Goal: Task Accomplishment & Management: Use online tool/utility

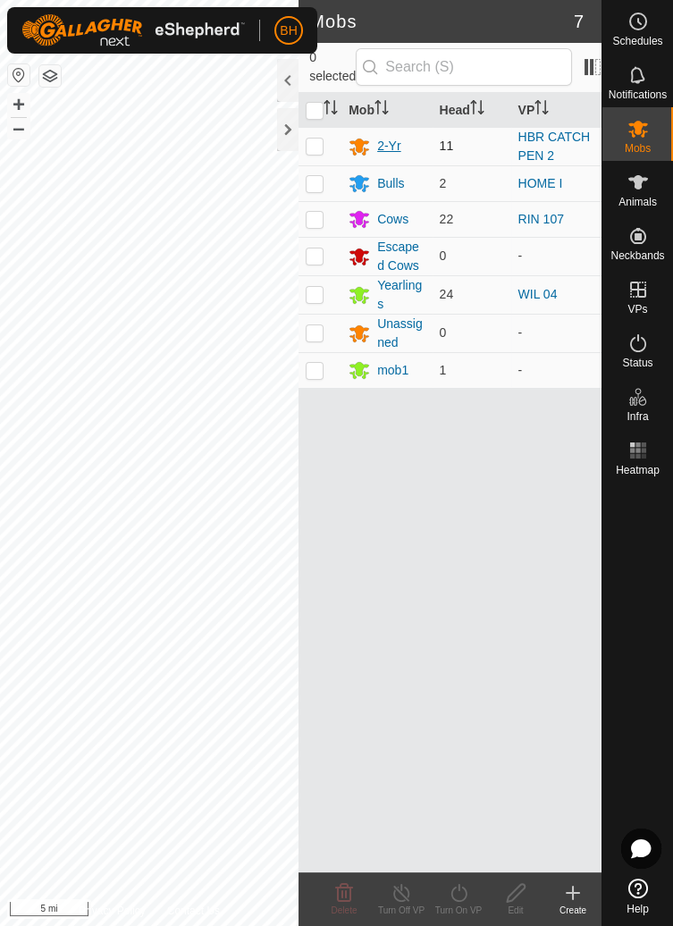
click at [390, 143] on div "2-Yr" at bounding box center [388, 146] width 23 height 19
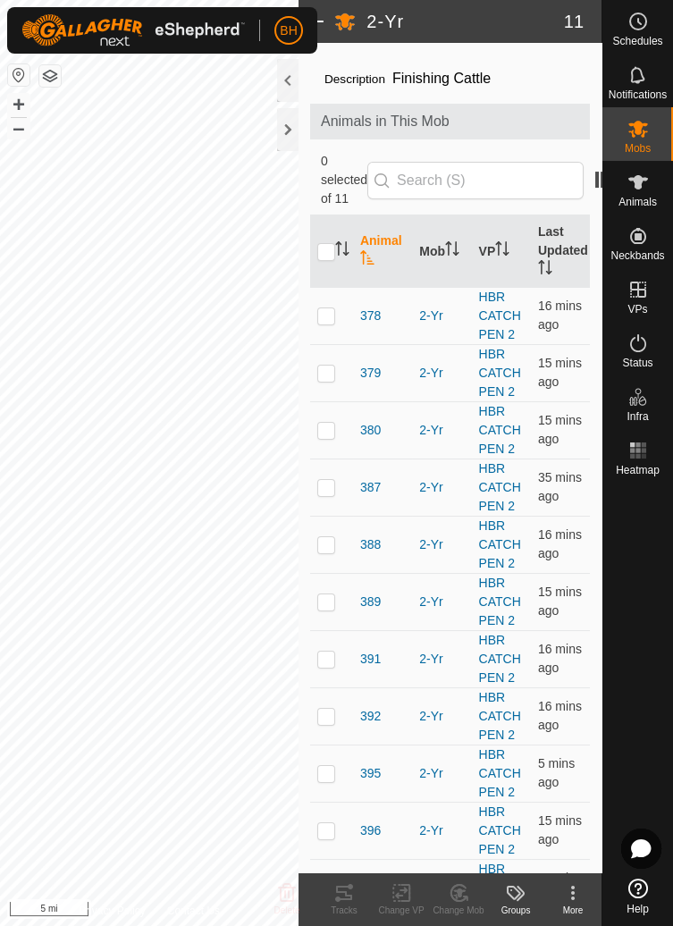
scroll to position [80, 0]
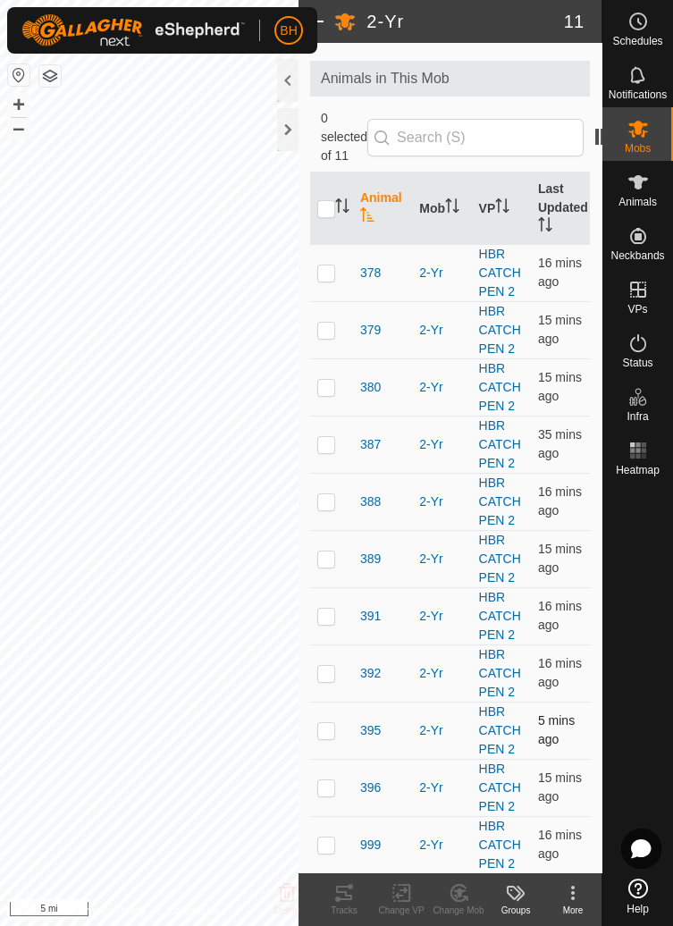
click at [334, 735] on p-checkbox at bounding box center [326, 730] width 18 height 14
checkbox input "true"
click at [323, 330] on p-checkbox at bounding box center [326, 330] width 18 height 14
checkbox input "true"
click at [323, 440] on p-checkbox at bounding box center [326, 444] width 18 height 14
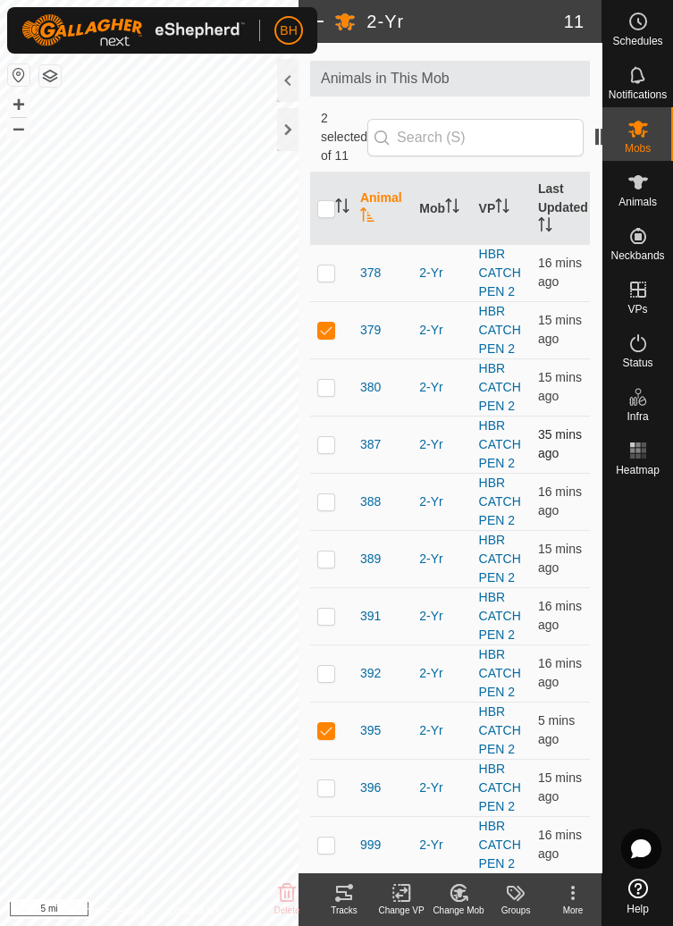
checkbox input "true"
click at [323, 386] on p-checkbox at bounding box center [326, 387] width 18 height 14
checkbox input "true"
click at [576, 897] on icon at bounding box center [572, 892] width 21 height 21
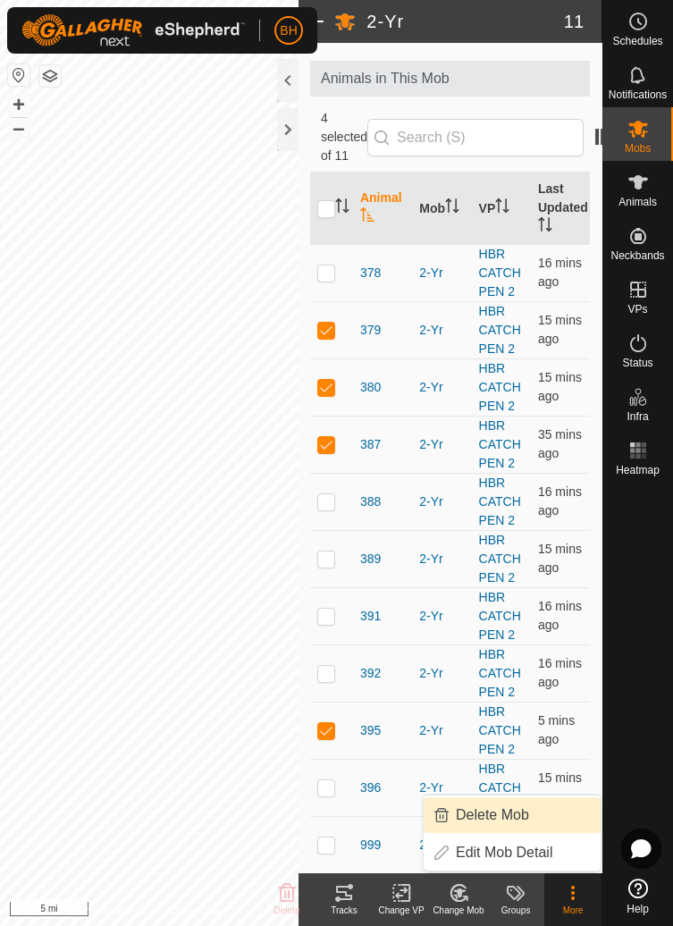
click at [285, 74] on div at bounding box center [287, 80] width 21 height 43
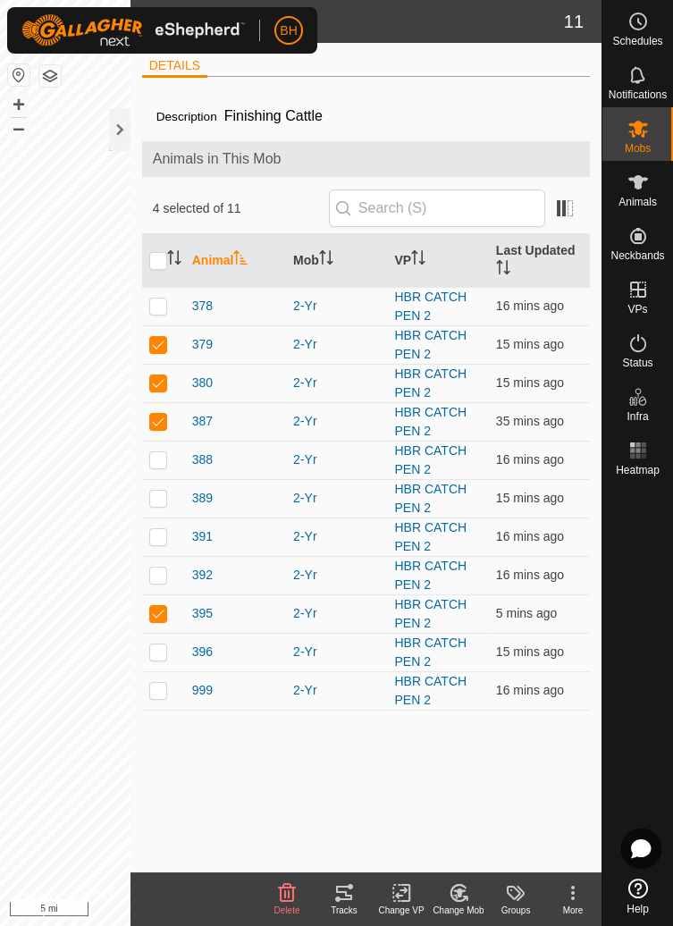
scroll to position [0, 0]
click at [286, 903] on div "Delete" at bounding box center [286, 909] width 57 height 13
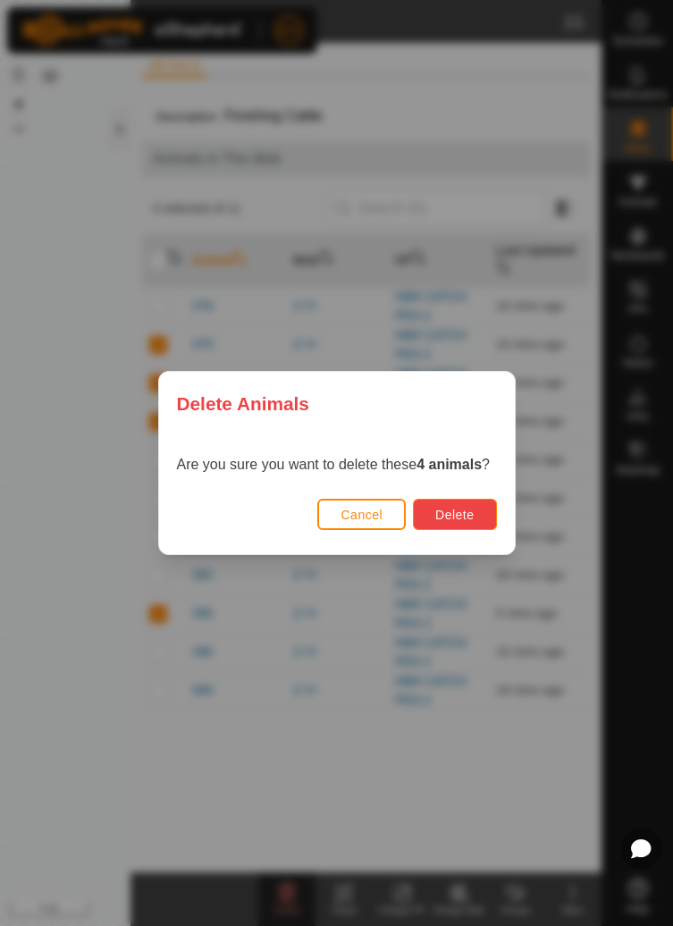
click at [468, 508] on span "Delete" at bounding box center [454, 515] width 38 height 14
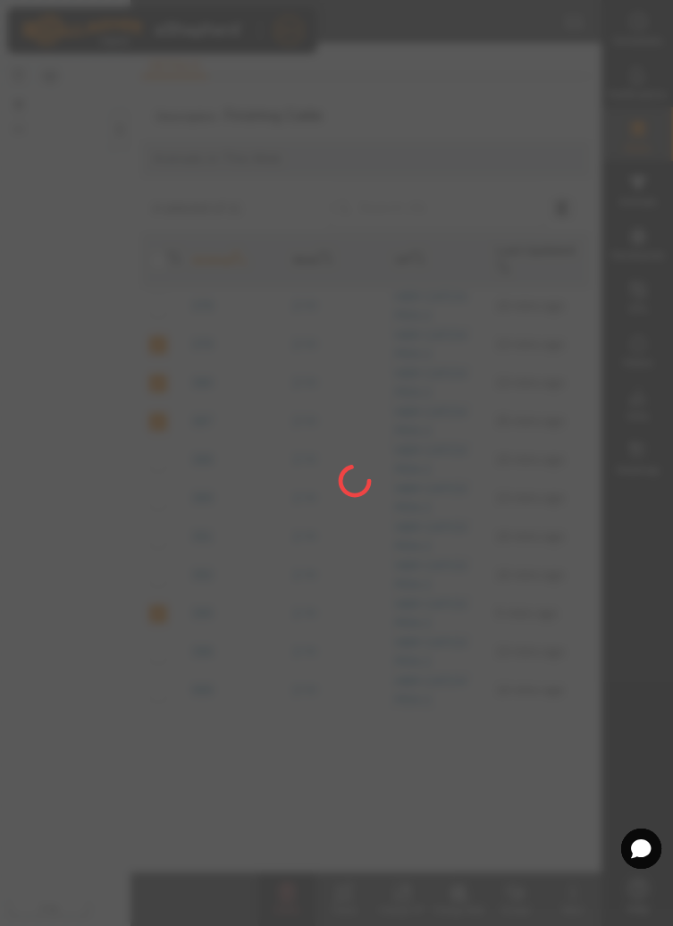
checkbox input "false"
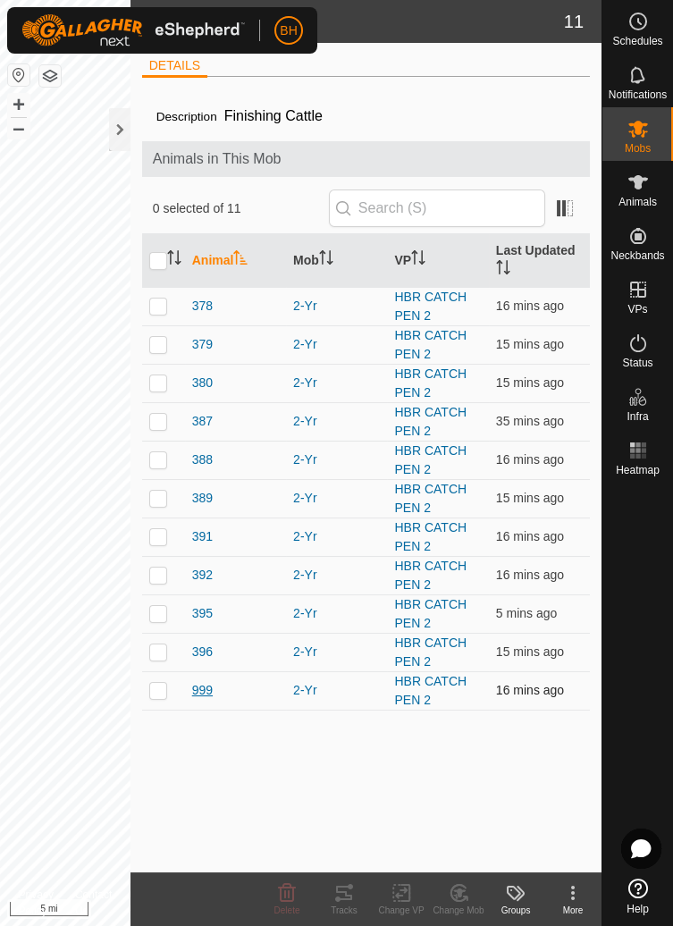
click at [214, 691] on div "999" at bounding box center [235, 690] width 87 height 19
click at [202, 689] on span "999" at bounding box center [202, 690] width 21 height 19
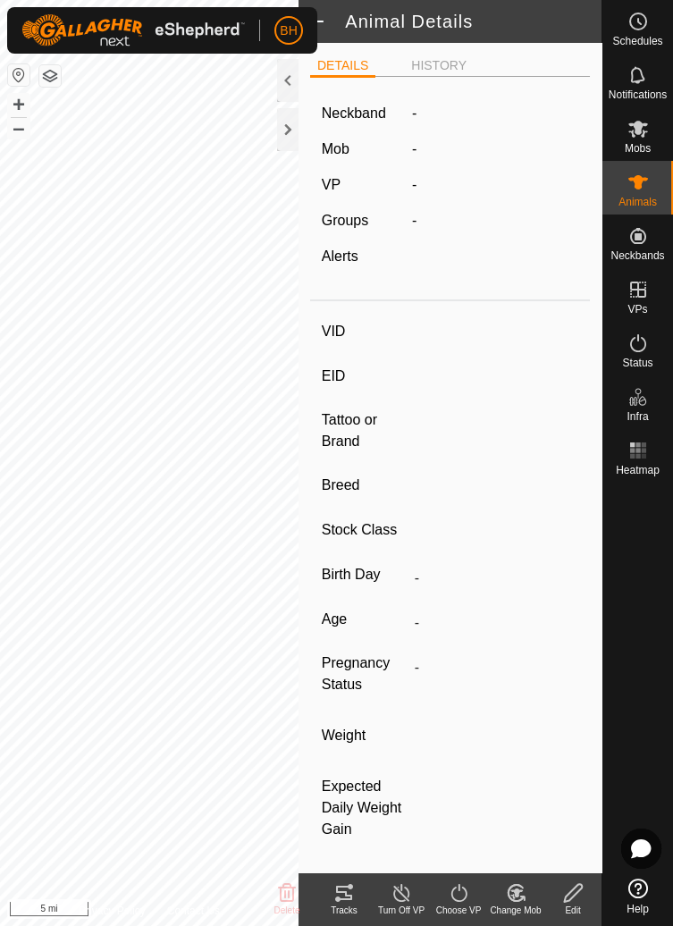
type input "999"
type input "-"
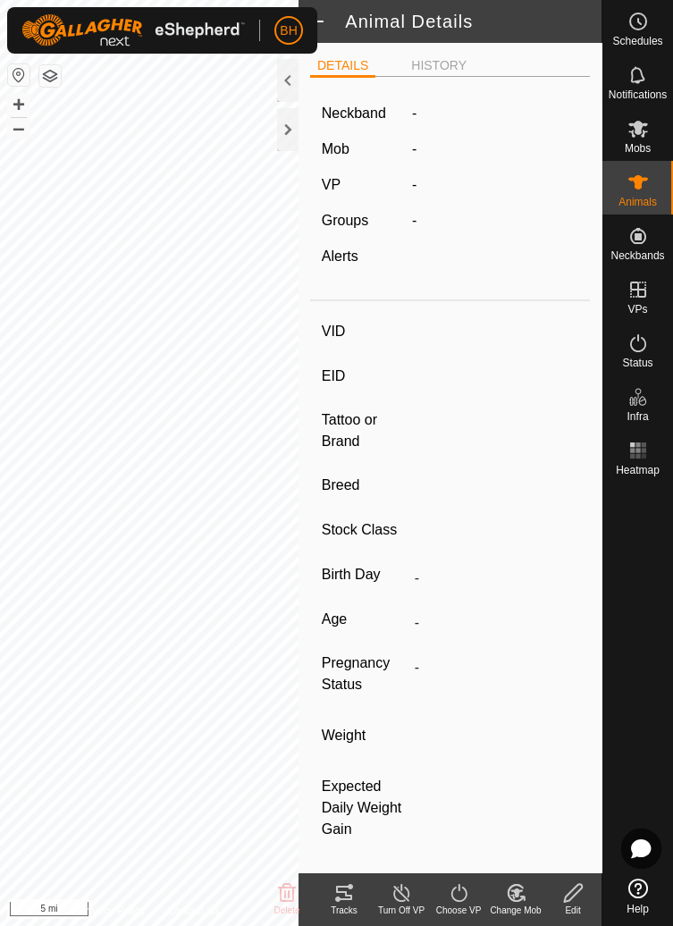
type input "-"
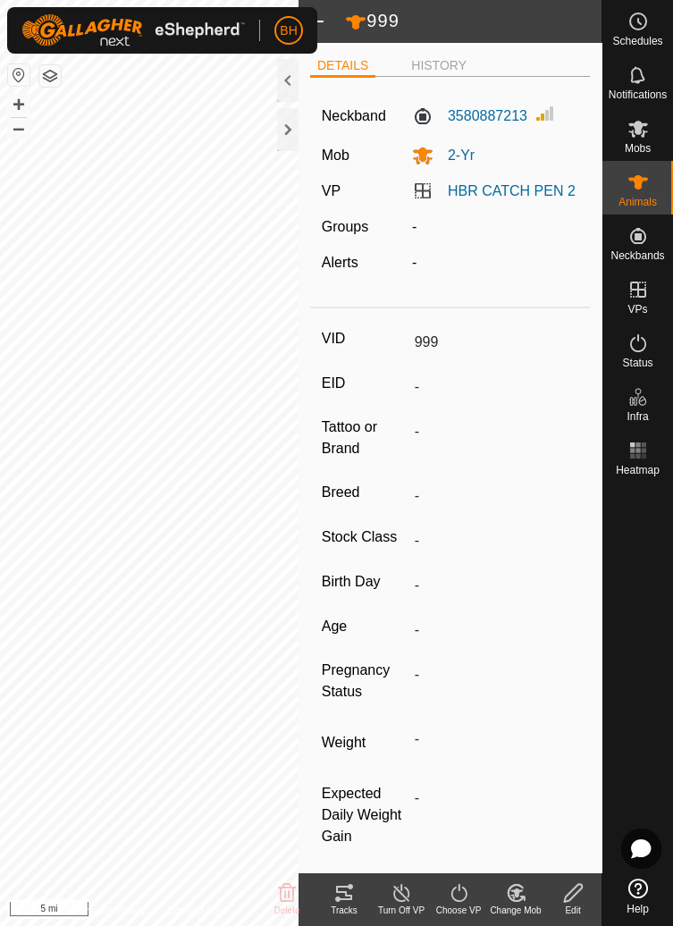
click at [279, 88] on div at bounding box center [287, 80] width 21 height 43
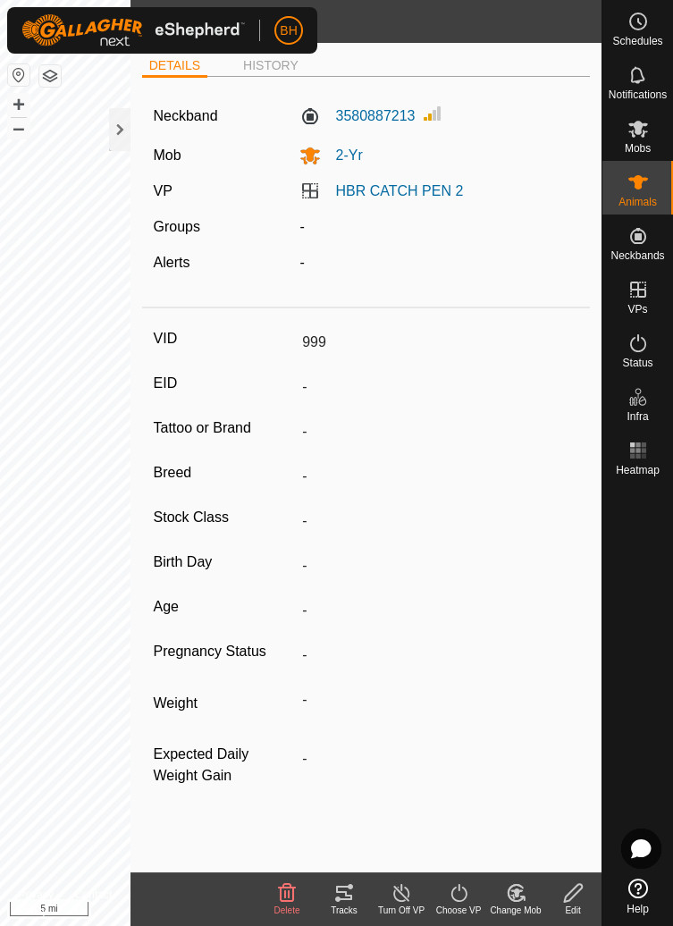
click at [571, 895] on icon at bounding box center [573, 892] width 22 height 21
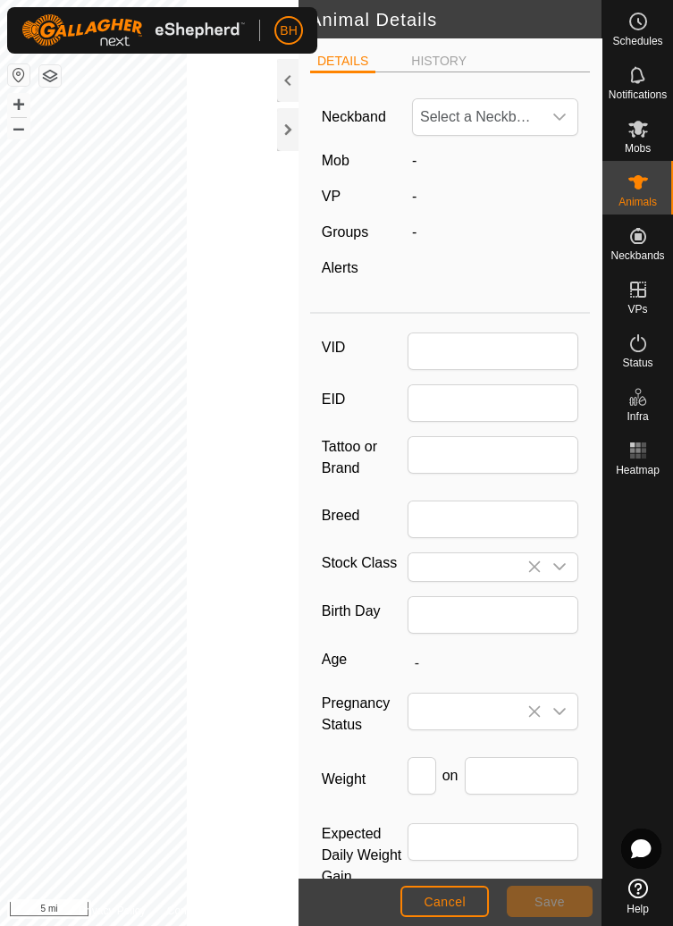
type input "999"
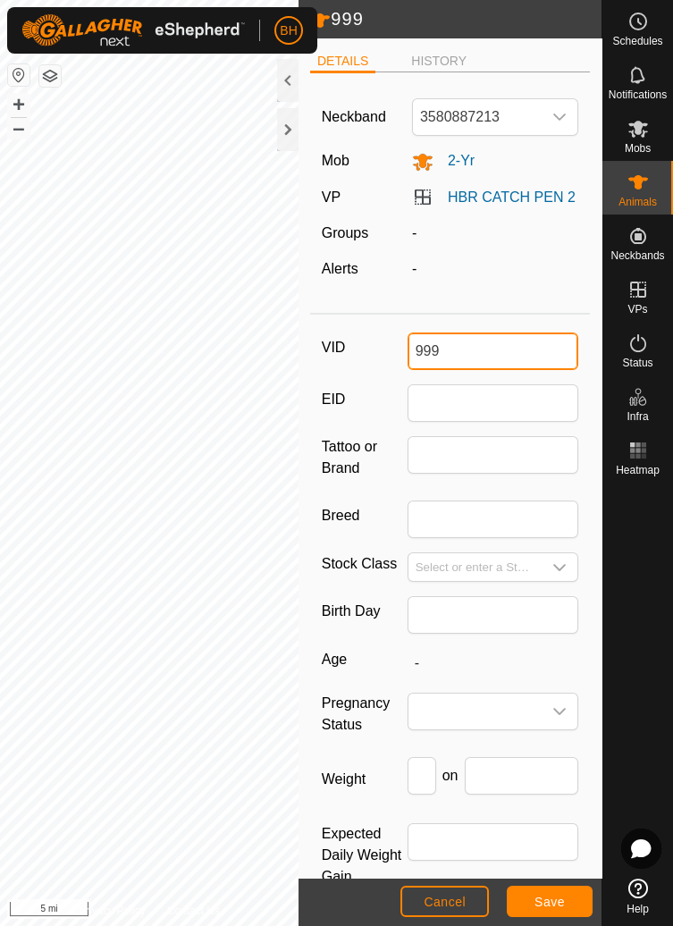
click at [483, 367] on input "999" at bounding box center [493, 351] width 172 height 38
click at [496, 357] on input "999" at bounding box center [493, 351] width 172 height 38
type input "9"
click at [524, 299] on div "Neckband 3580887213 Mob 2-Yr VP HBR CATCH PEN 2 Groups - Alerts -" at bounding box center [450, 196] width 280 height 218
click at [560, 903] on span "Save" at bounding box center [549, 902] width 30 height 14
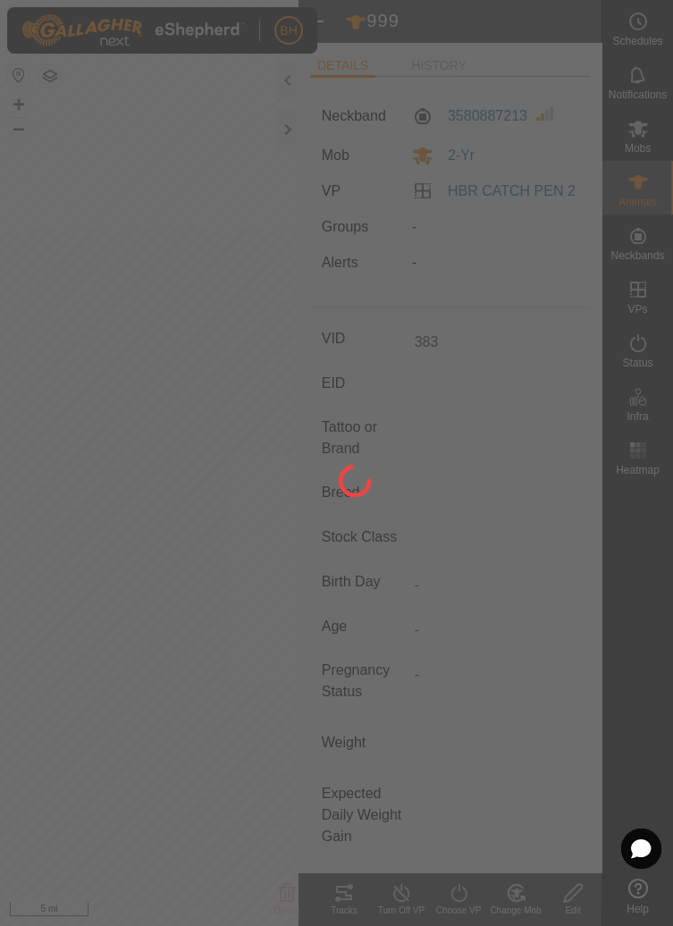
type input "999"
type input "-"
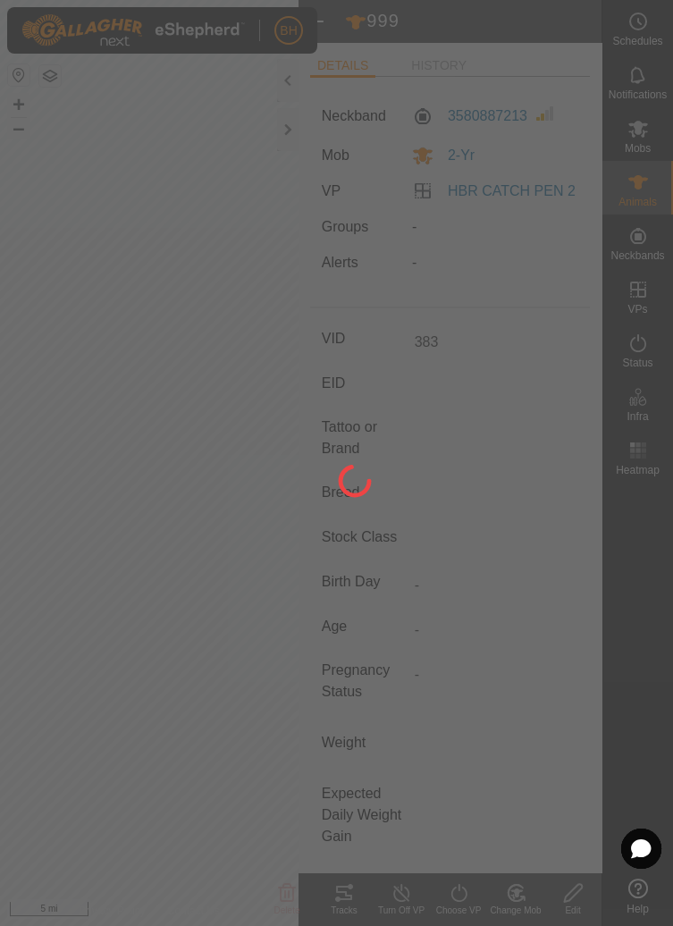
type input "-"
type input "383"
type input "0 kg"
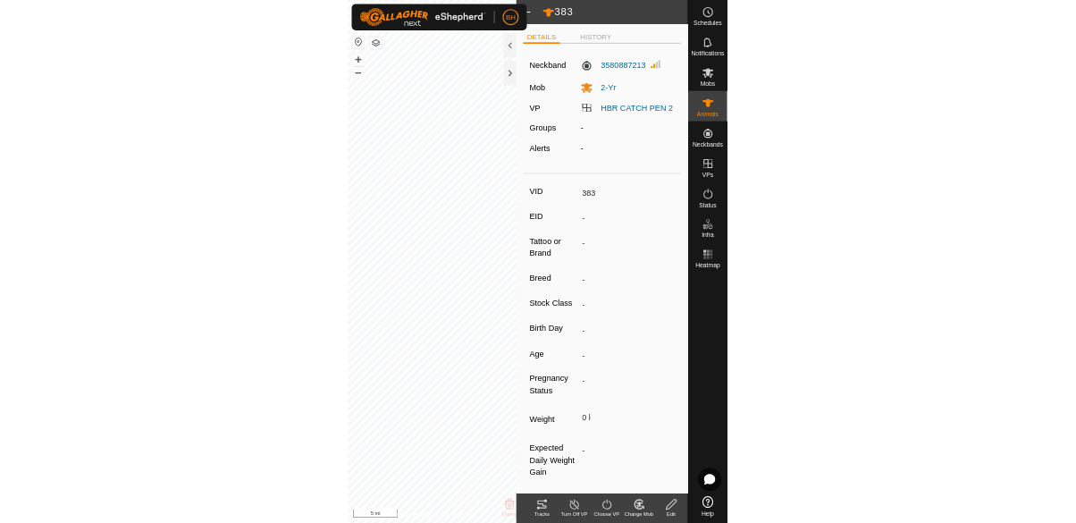
scroll to position [12, 0]
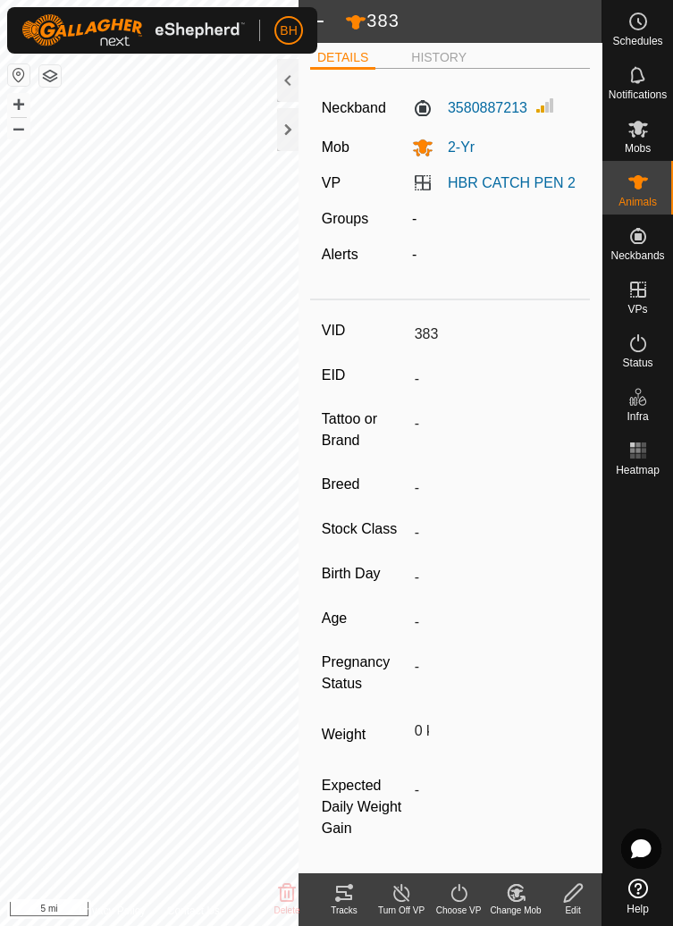
click at [327, 16] on span at bounding box center [316, 21] width 36 height 43
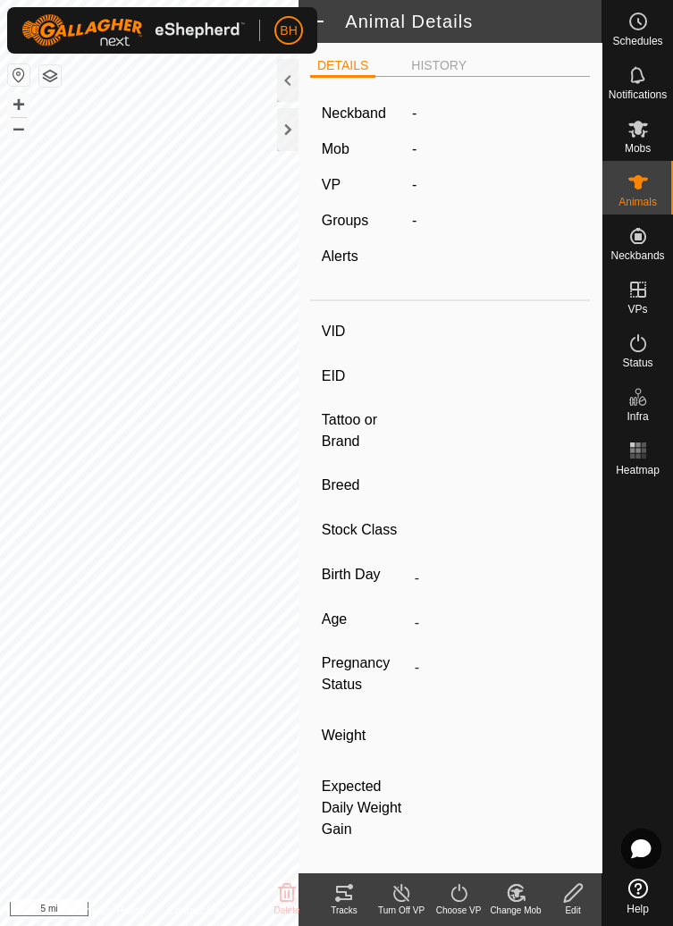
type input "383"
type input "-"
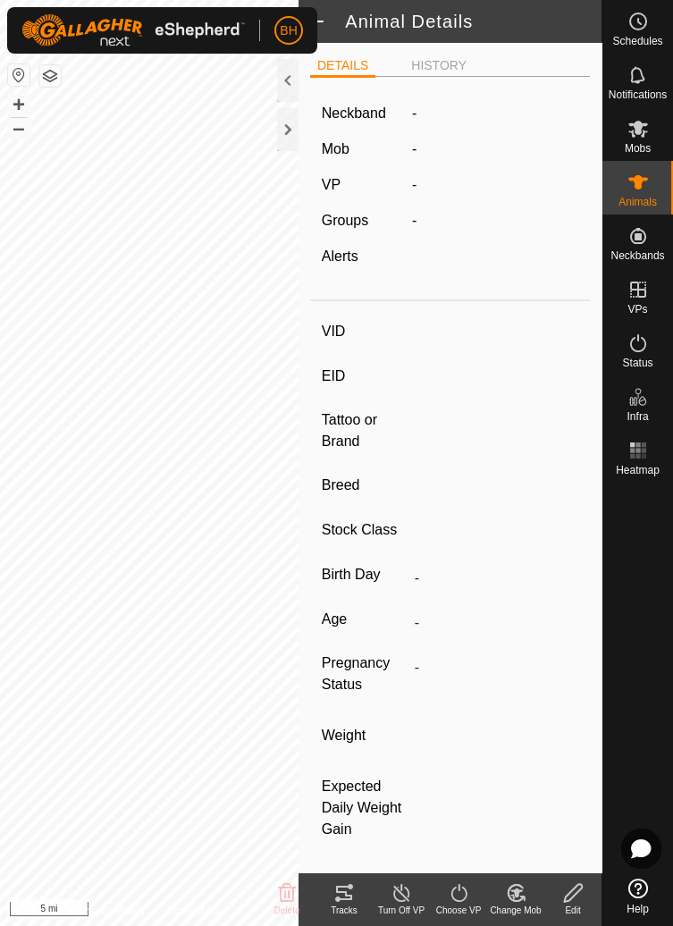
type input "0 kg"
type input "-"
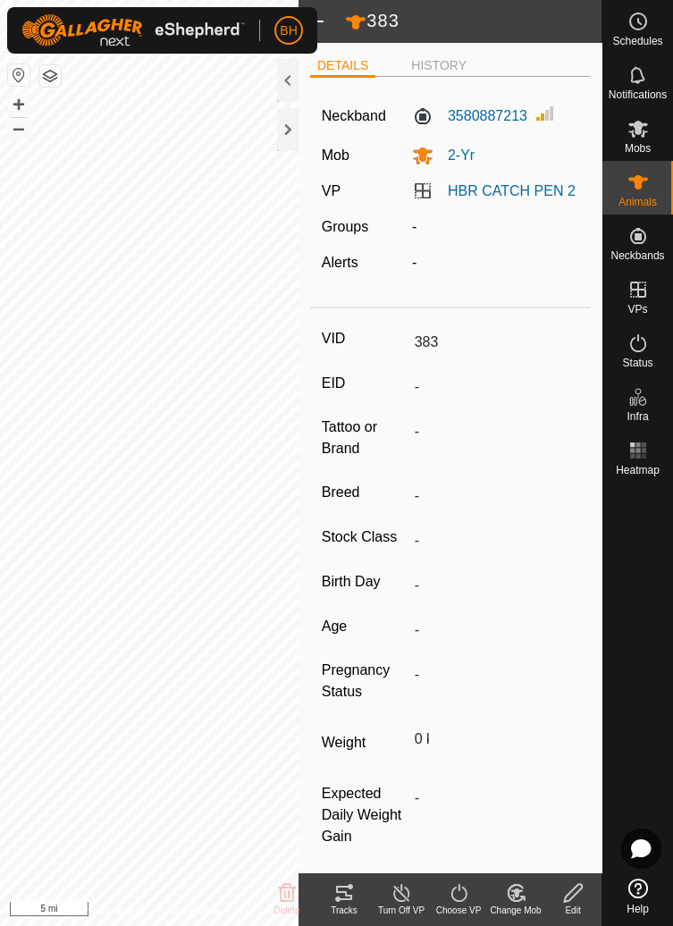
click at [327, 22] on span at bounding box center [316, 21] width 36 height 43
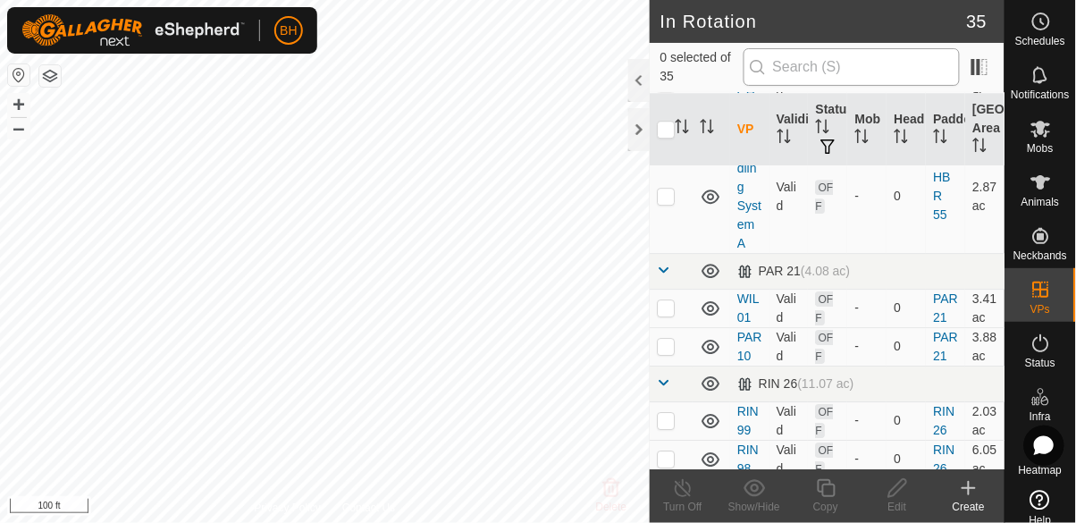
scroll to position [1137, 0]
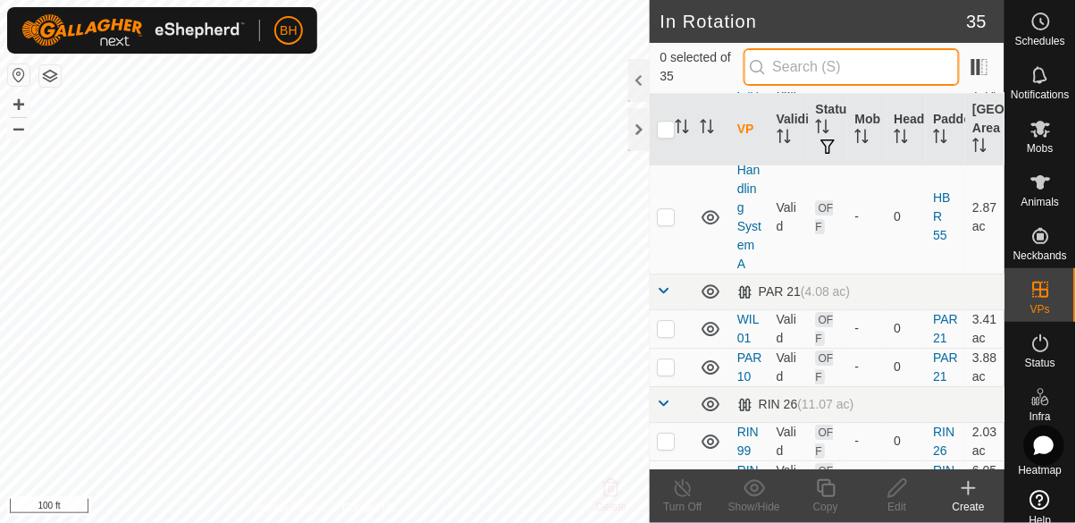
click at [834, 72] on input "text" at bounding box center [852, 67] width 216 height 38
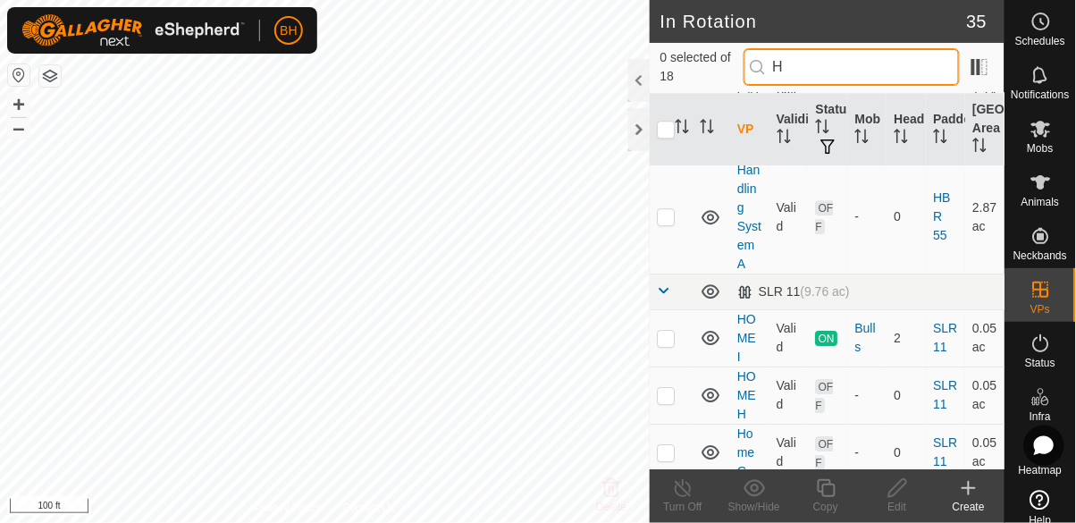
scroll to position [0, 0]
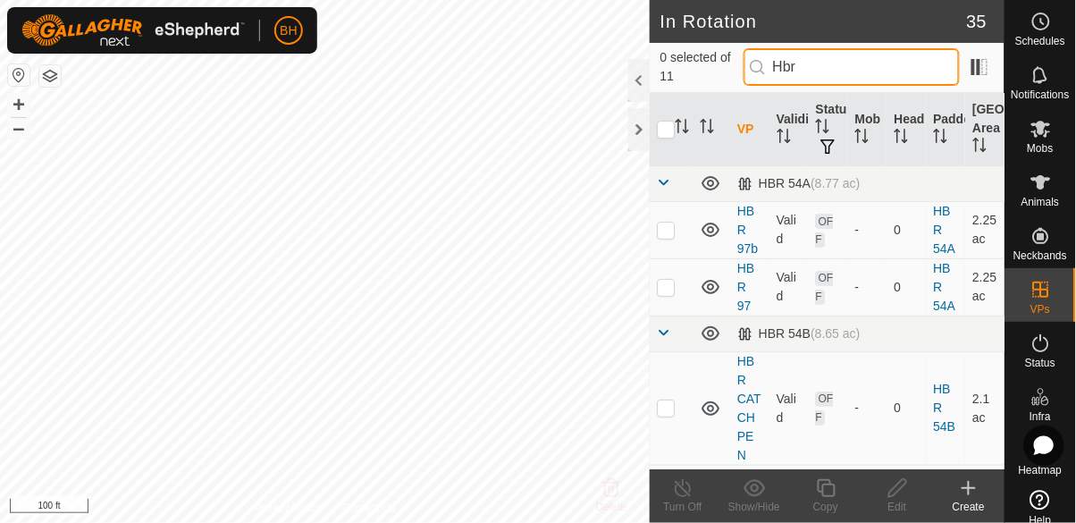
type input "Hbr"
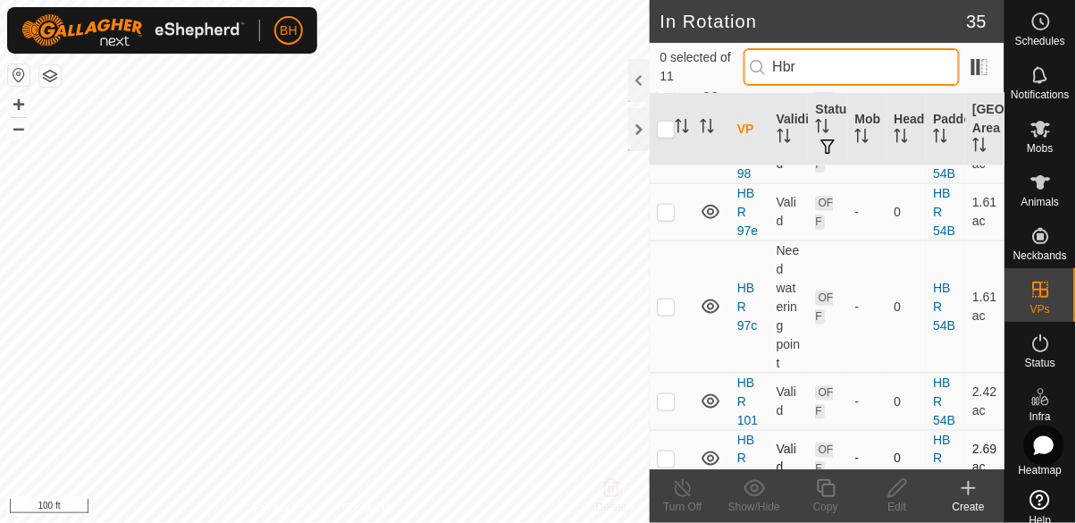
scroll to position [391, 0]
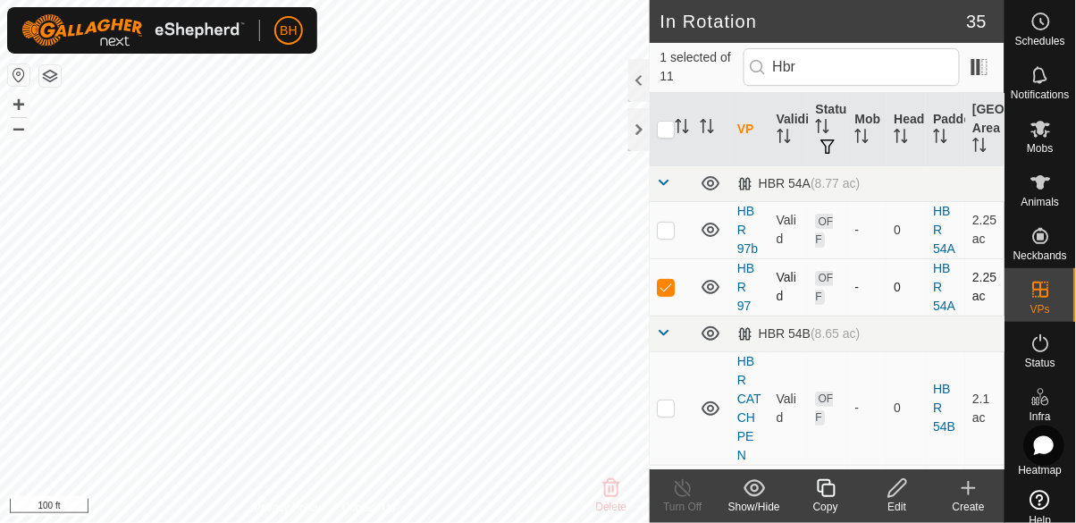
click at [670, 280] on p-checkbox at bounding box center [666, 287] width 18 height 14
checkbox input "false"
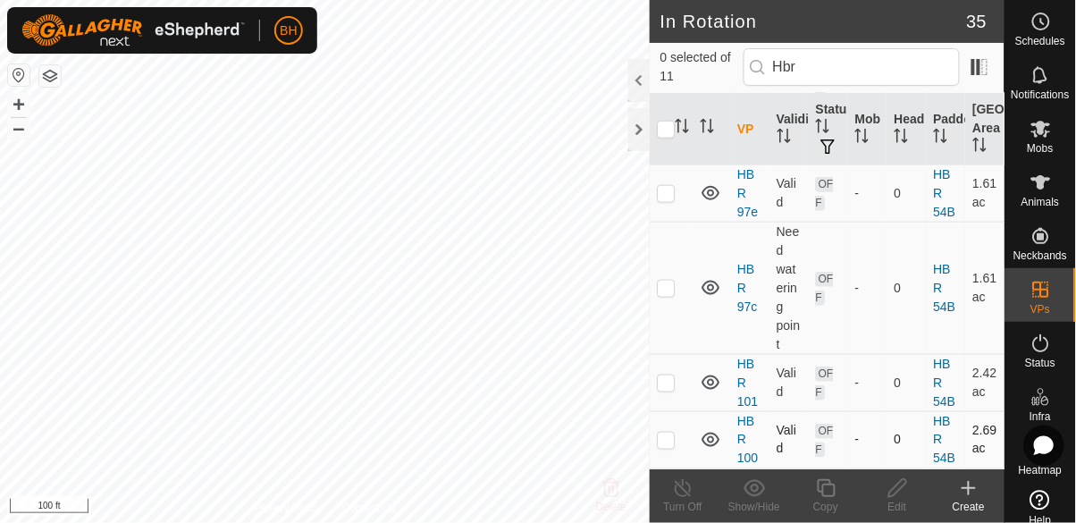
scroll to position [421, 0]
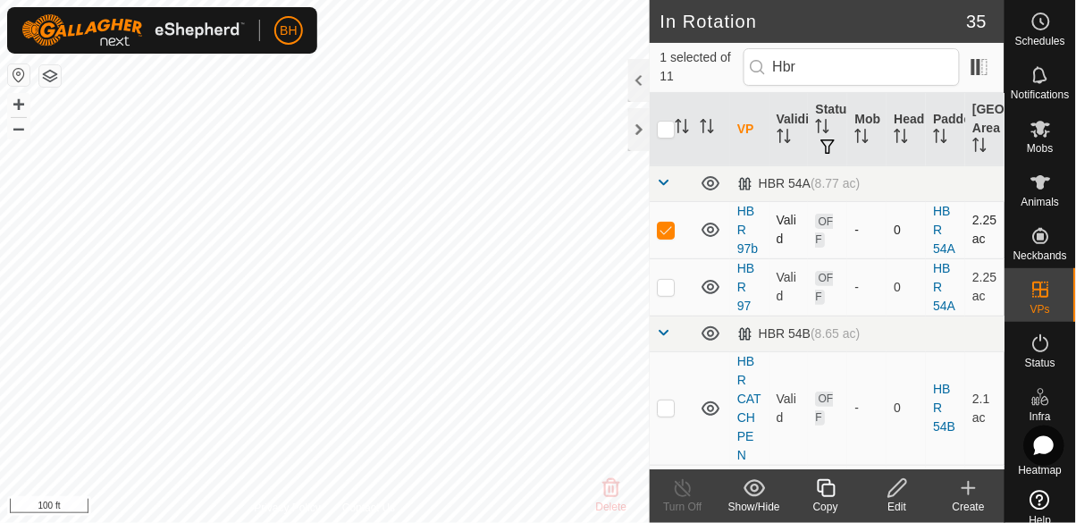
click at [668, 226] on p-checkbox at bounding box center [666, 230] width 18 height 14
checkbox input "false"
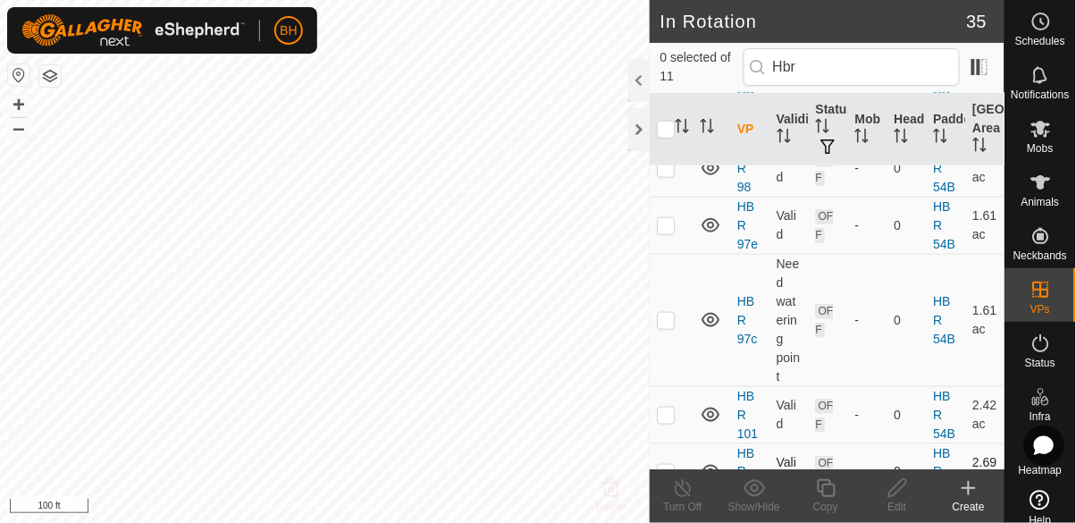
scroll to position [489, 0]
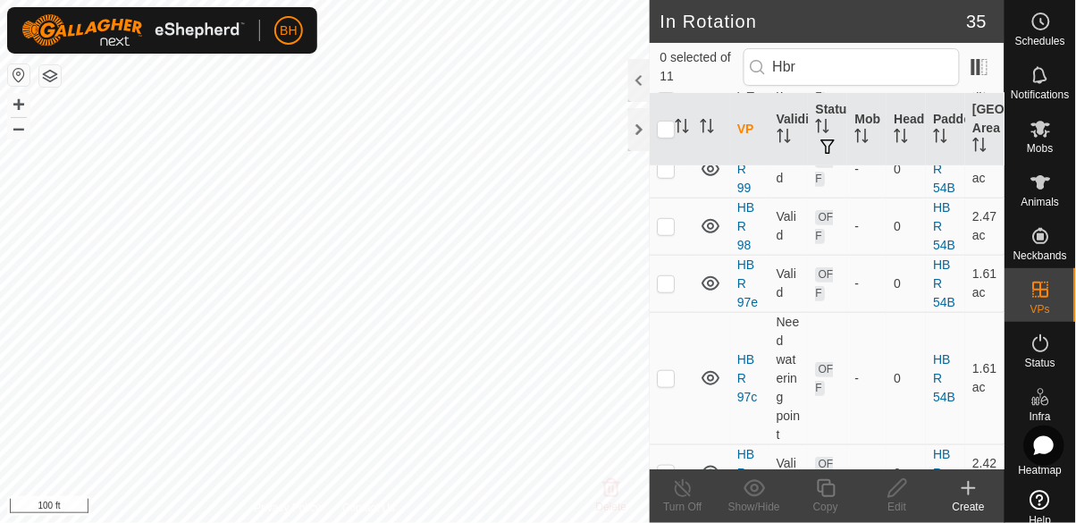
scroll to position [412, 0]
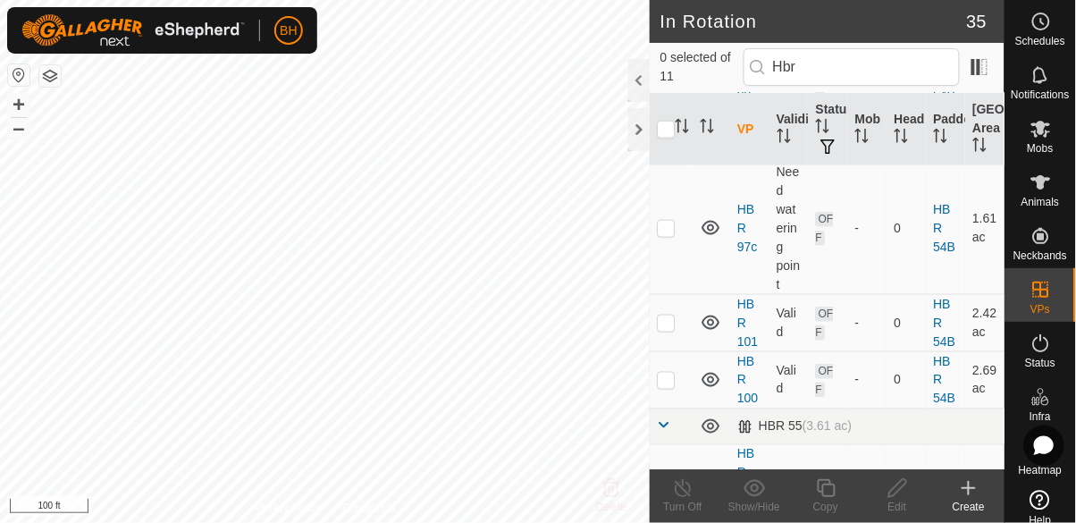
scroll to position [489, 0]
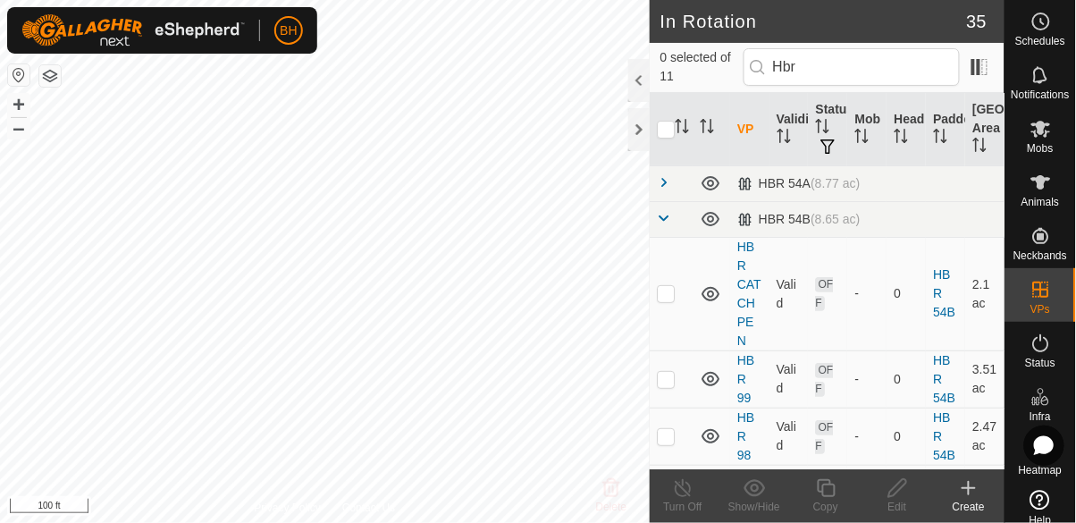
click at [979, 488] on icon at bounding box center [968, 487] width 21 height 21
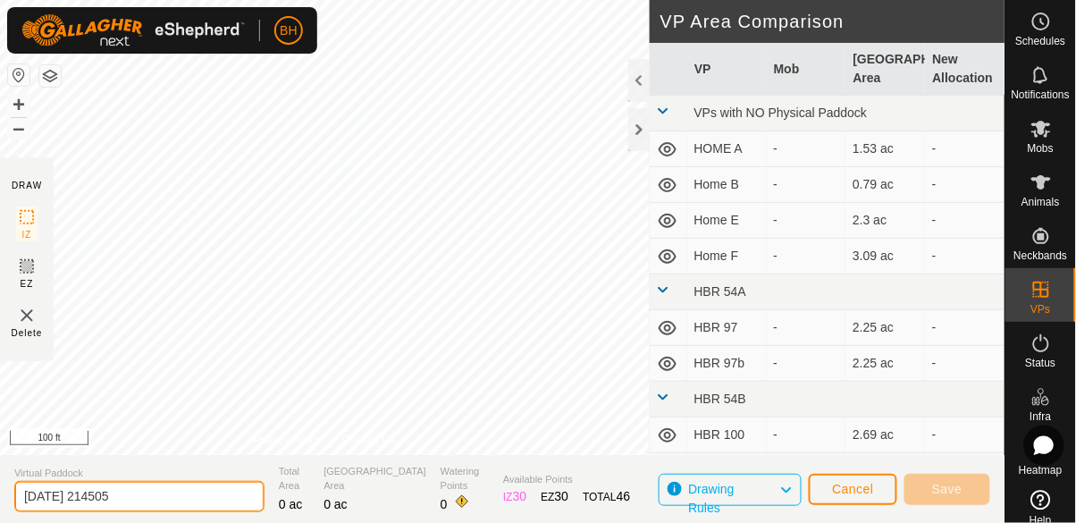
click at [194, 501] on input "2025-08-13 214505" at bounding box center [139, 496] width 250 height 31
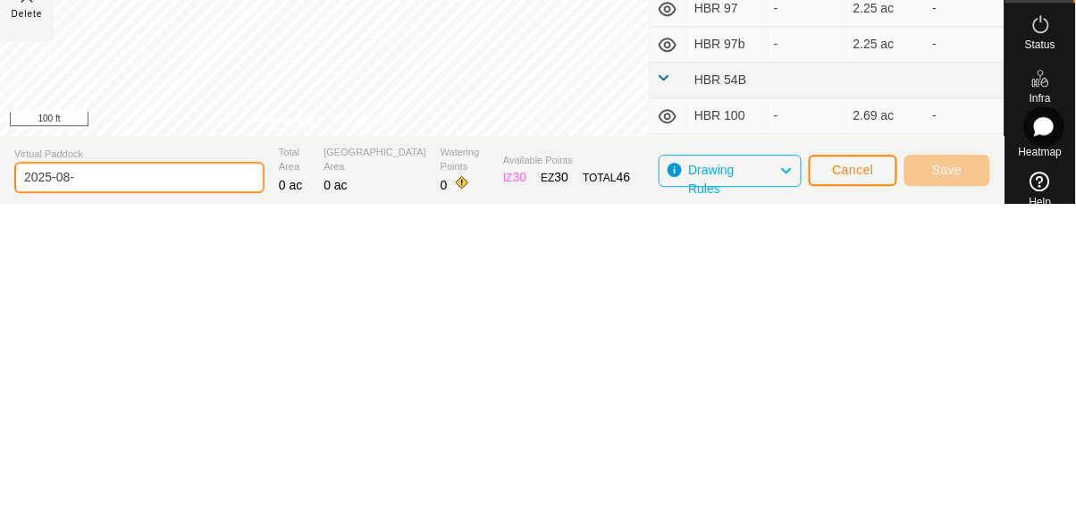
type input "2025-08"
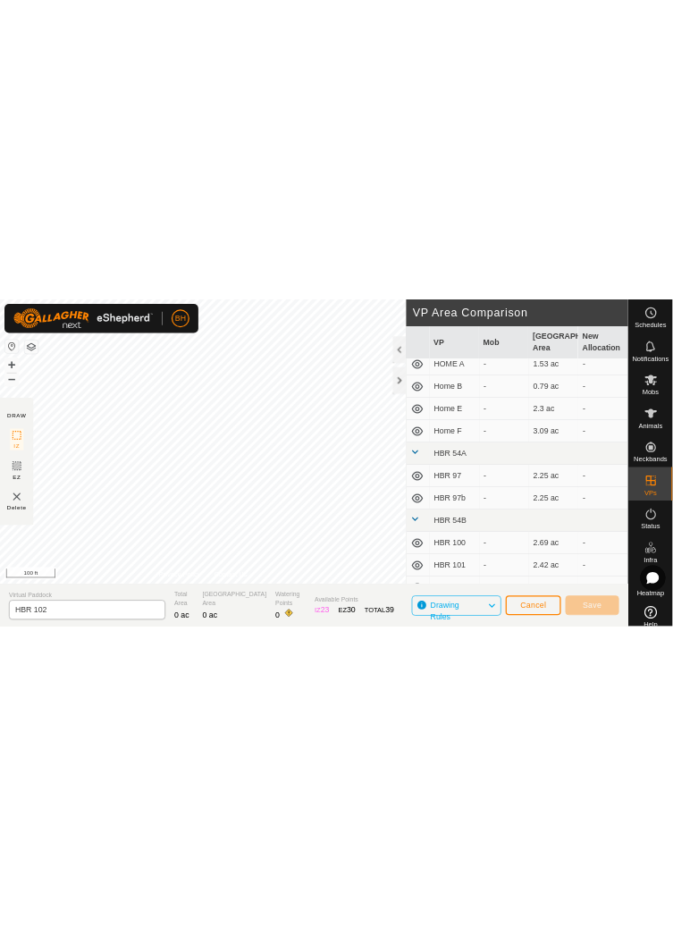
scroll to position [46, 0]
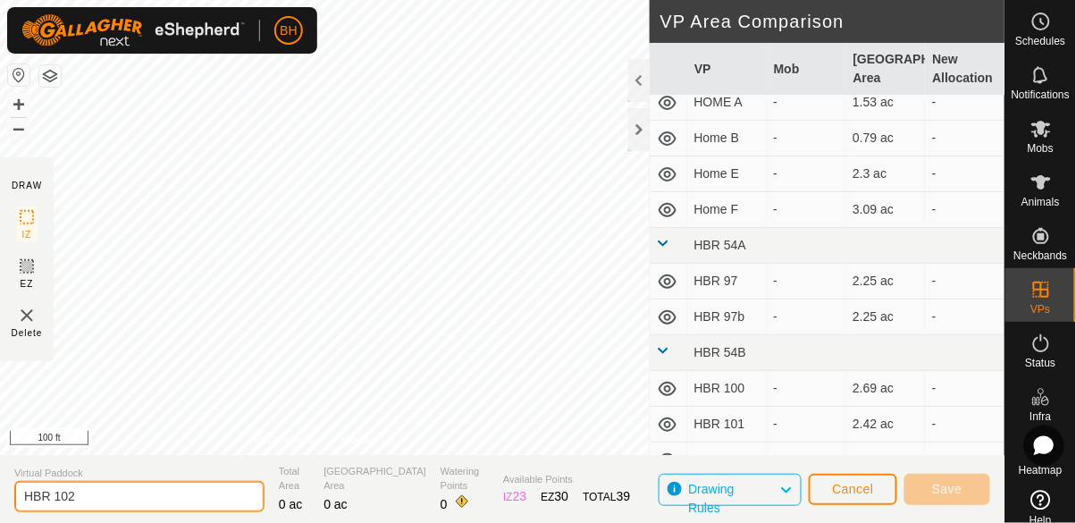
click at [187, 501] on input "HBR 102" at bounding box center [139, 496] width 250 height 31
click at [186, 505] on input "HBR 102" at bounding box center [139, 496] width 250 height 31
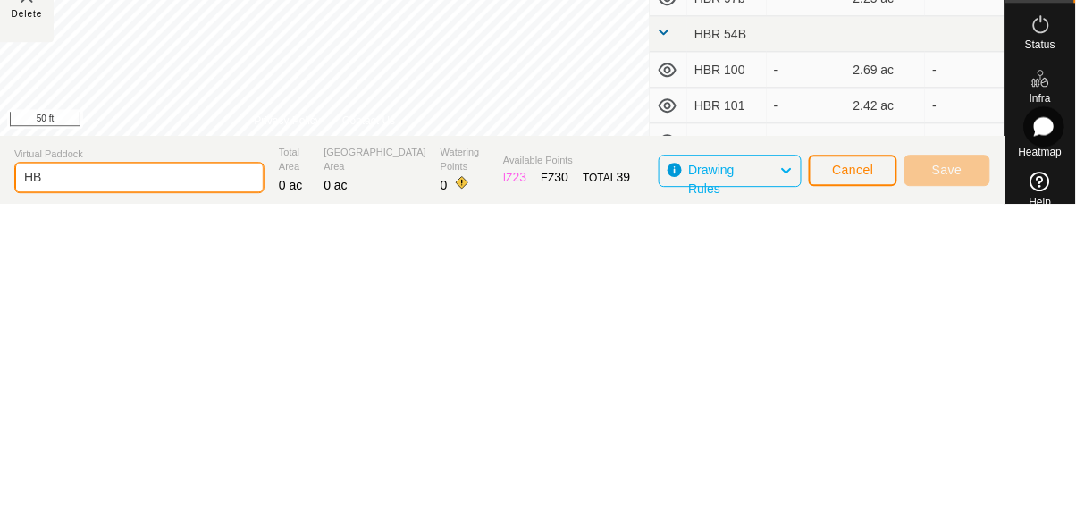
type input "H"
type input "HBR 103"
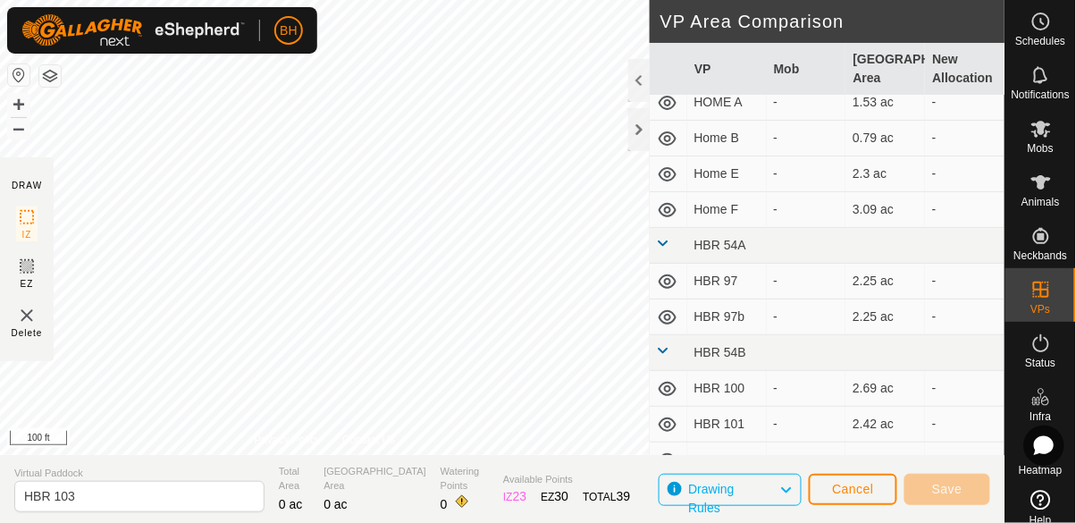
click at [32, 207] on icon at bounding box center [26, 216] width 21 height 21
click at [34, 222] on rect at bounding box center [27, 217] width 14 height 14
click at [857, 500] on button "Cancel" at bounding box center [853, 489] width 88 height 31
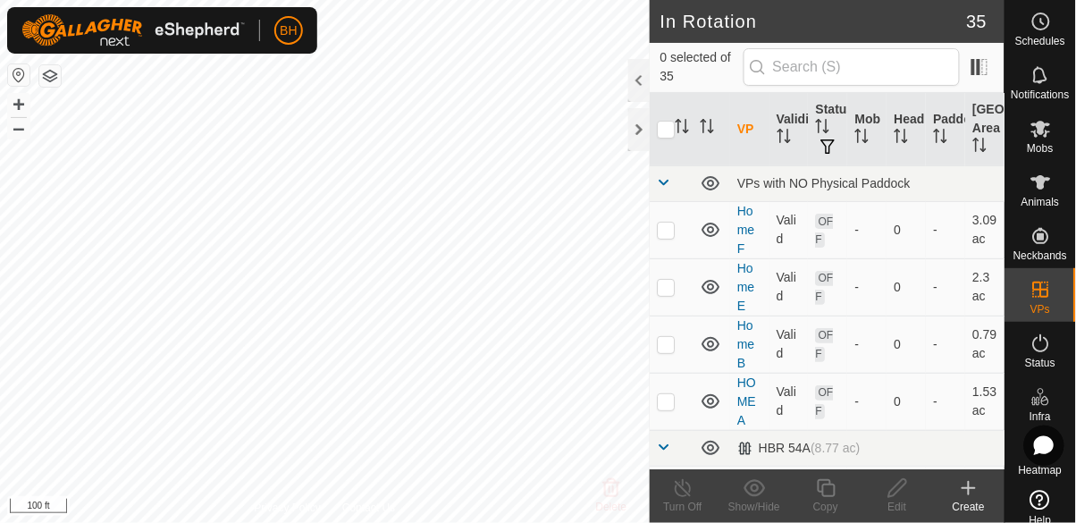
click at [967, 493] on icon at bounding box center [968, 487] width 21 height 21
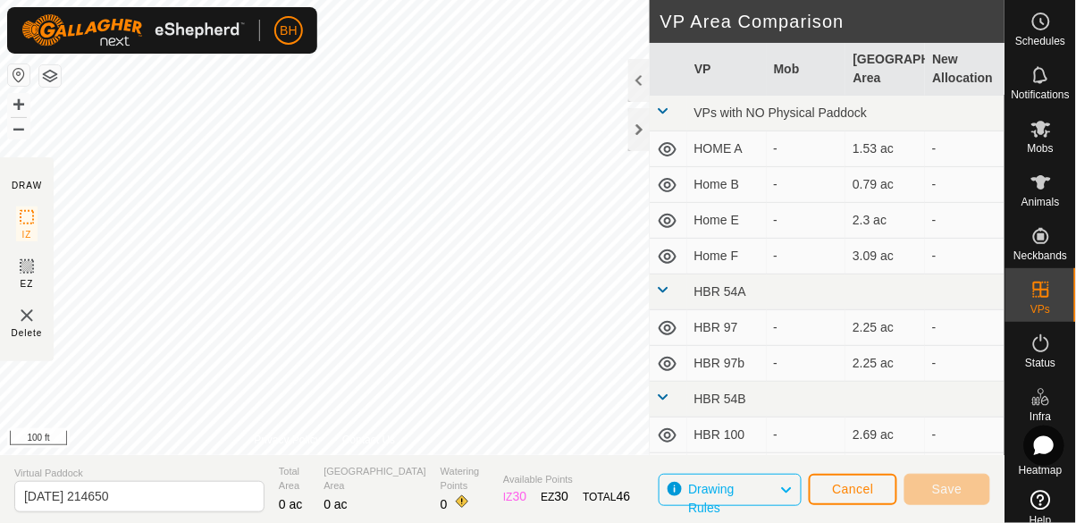
click at [29, 239] on span "IZ" at bounding box center [27, 234] width 10 height 13
click at [34, 216] on icon at bounding box center [26, 216] width 21 height 21
click at [21, 217] on icon at bounding box center [26, 216] width 21 height 21
click at [30, 319] on img at bounding box center [26, 315] width 21 height 21
click at [29, 319] on img at bounding box center [26, 315] width 21 height 21
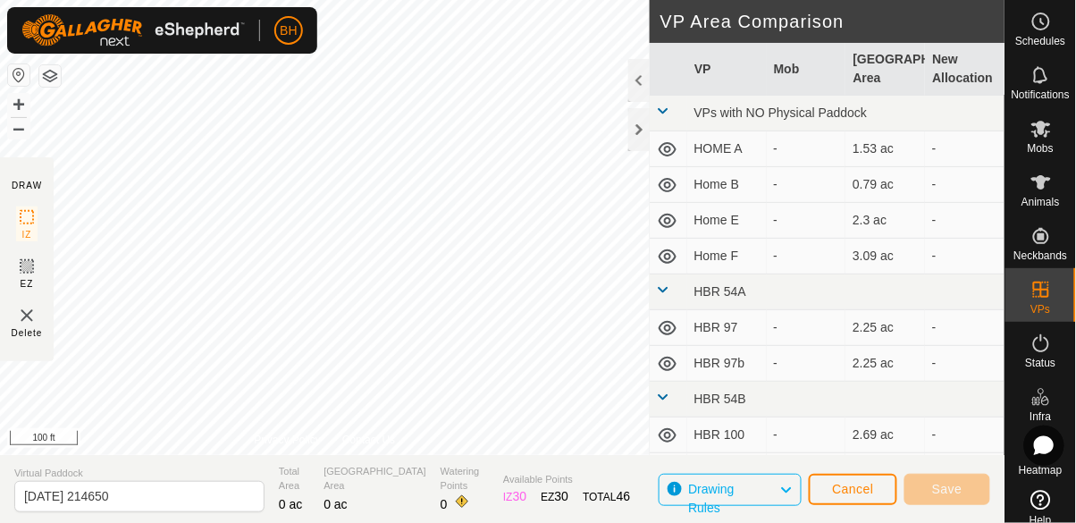
click at [25, 320] on img at bounding box center [26, 315] width 21 height 21
click at [29, 308] on img at bounding box center [26, 315] width 21 height 21
click at [29, 316] on img at bounding box center [26, 315] width 21 height 21
click at [28, 316] on img at bounding box center [26, 315] width 21 height 21
click at [29, 317] on img at bounding box center [26, 315] width 21 height 21
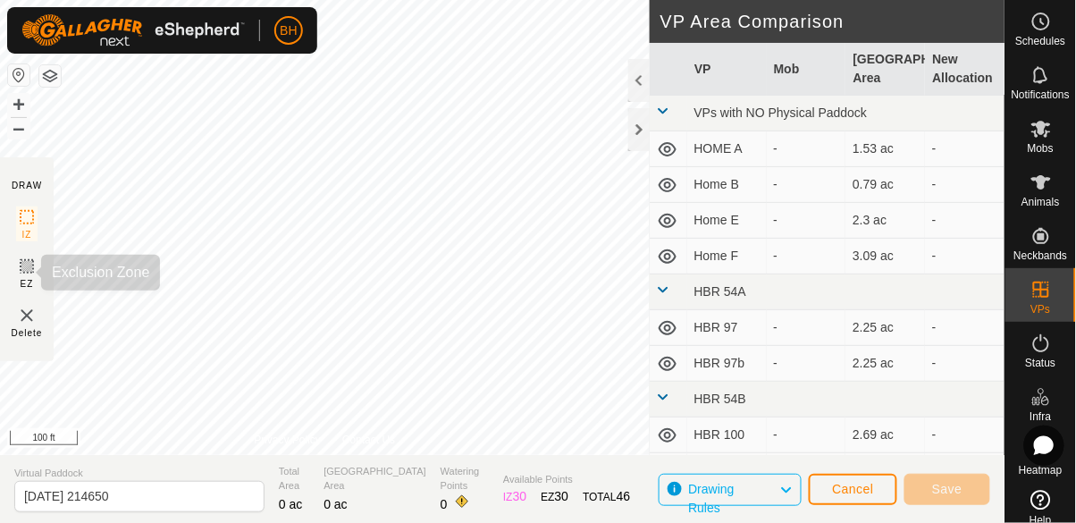
click at [29, 266] on icon at bounding box center [26, 266] width 21 height 21
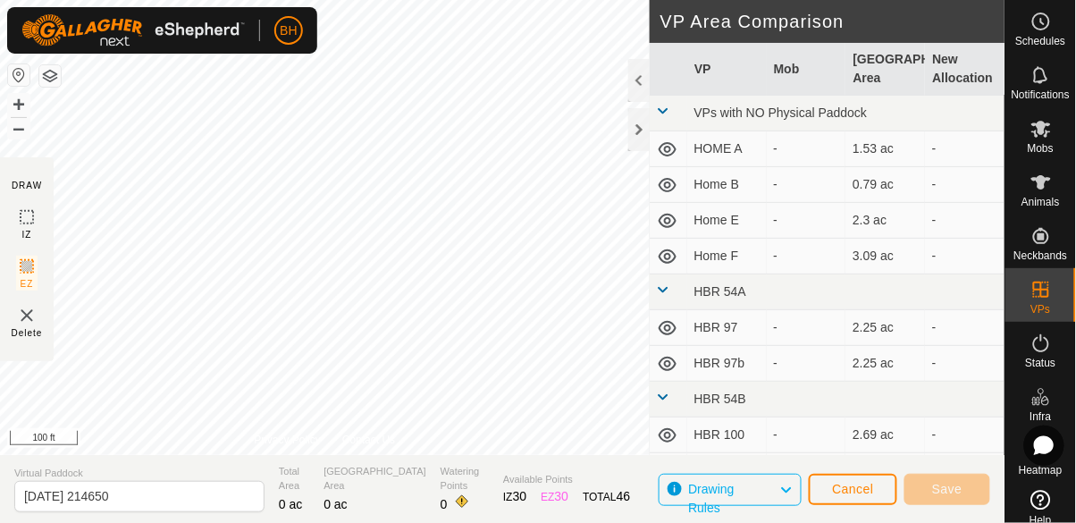
click at [21, 271] on icon at bounding box center [26, 266] width 21 height 21
click at [37, 207] on icon at bounding box center [26, 216] width 21 height 21
click at [28, 222] on icon at bounding box center [26, 216] width 21 height 21
click at [24, 274] on icon at bounding box center [26, 266] width 21 height 21
click at [28, 273] on rect at bounding box center [27, 266] width 14 height 14
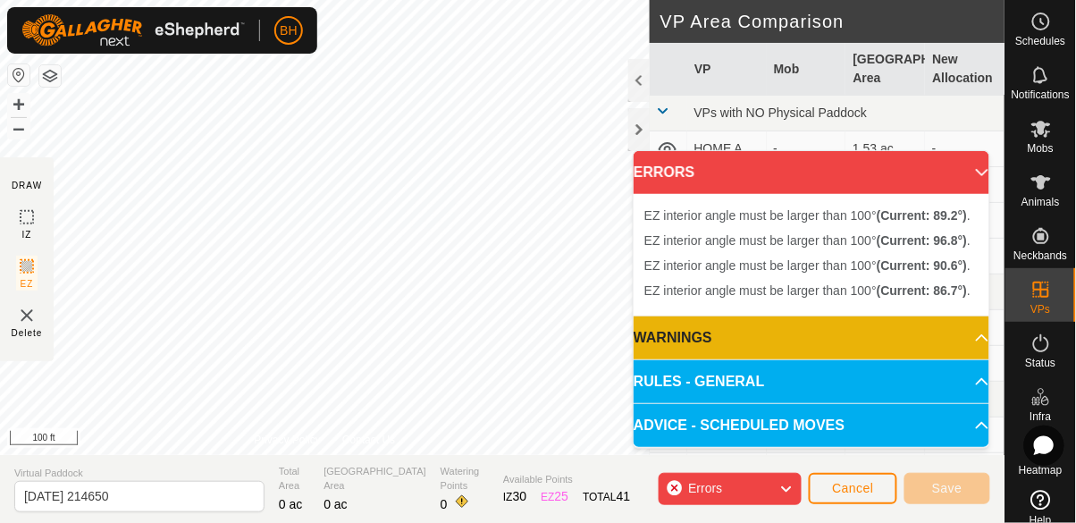
click at [975, 172] on icon at bounding box center [982, 172] width 14 height 14
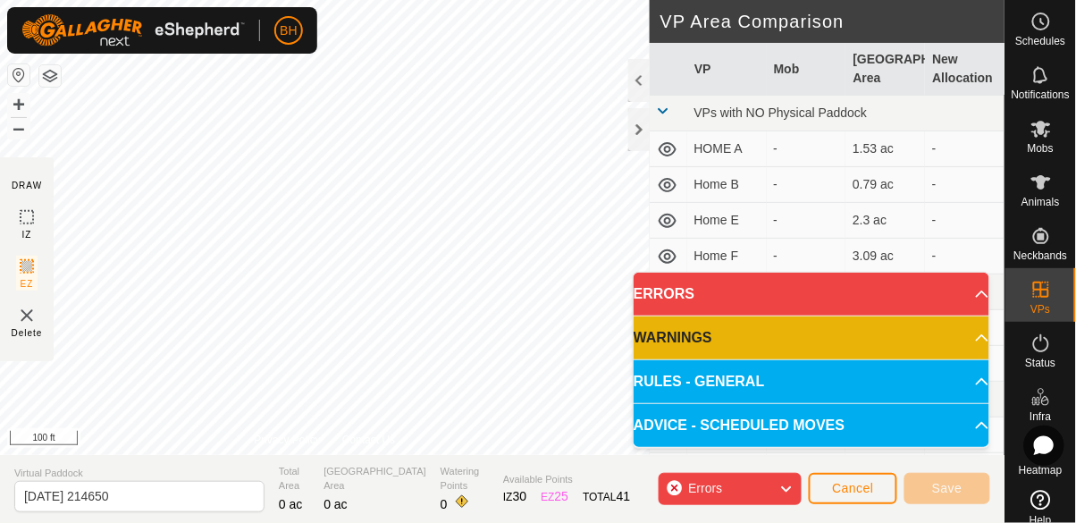
click at [29, 218] on icon at bounding box center [26, 216] width 21 height 21
click at [853, 479] on button "Cancel" at bounding box center [853, 488] width 88 height 31
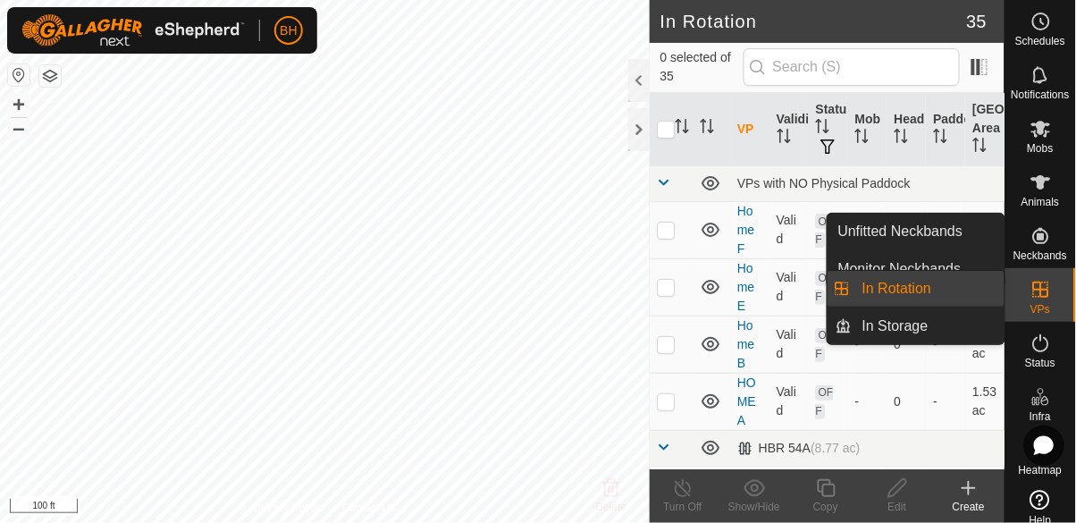
click at [922, 296] on span "In Rotation" at bounding box center [896, 288] width 69 height 21
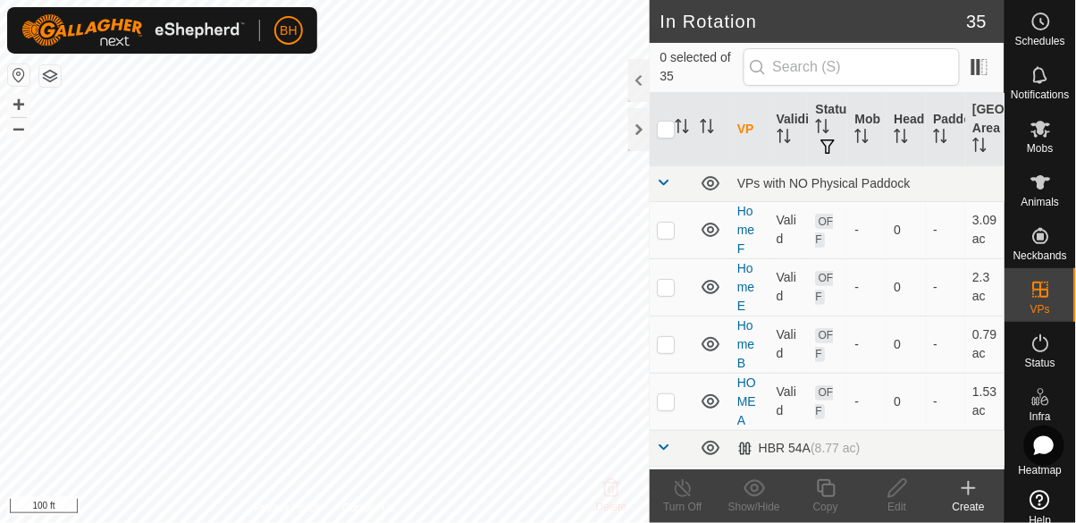
click at [970, 503] on div "Create" at bounding box center [968, 507] width 71 height 16
